Goal: Task Accomplishment & Management: Manage account settings

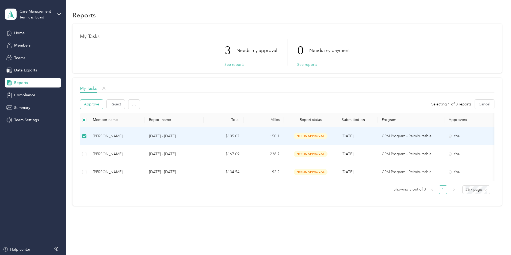
click at [103, 102] on button "Approve" at bounding box center [91, 104] width 23 height 9
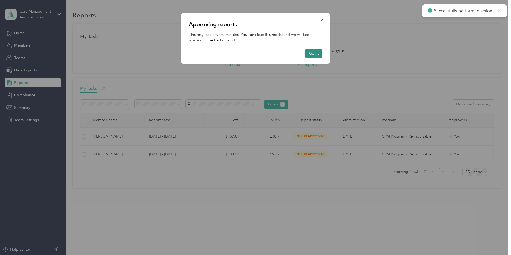
click at [310, 52] on button "Got it" at bounding box center [313, 53] width 17 height 9
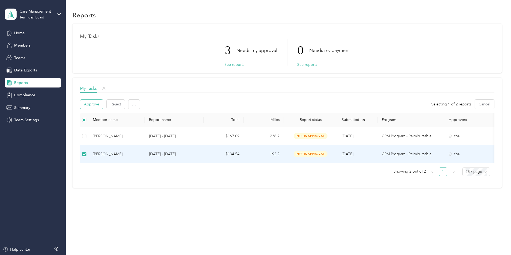
click at [103, 106] on button "Approve" at bounding box center [91, 104] width 23 height 9
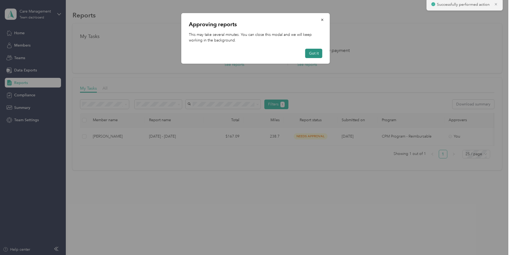
click at [316, 54] on button "Got it" at bounding box center [313, 53] width 17 height 9
